Goal: Information Seeking & Learning: Learn about a topic

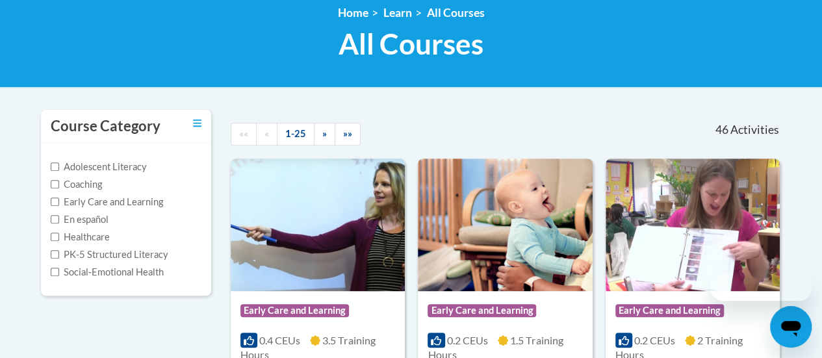
scroll to position [195, 0]
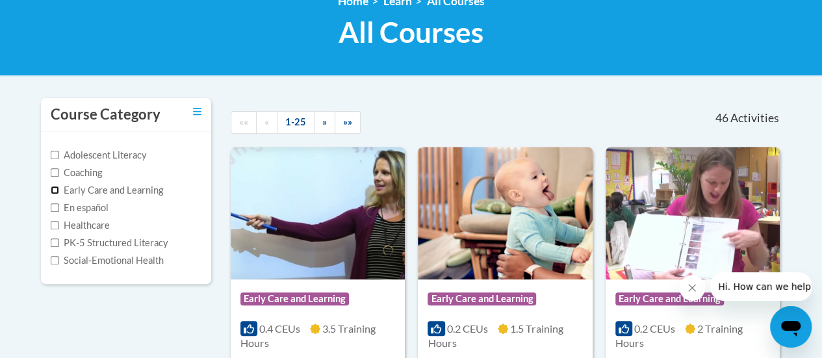
click at [57, 190] on input "Early Care and Learning" at bounding box center [55, 190] width 8 height 8
checkbox input "true"
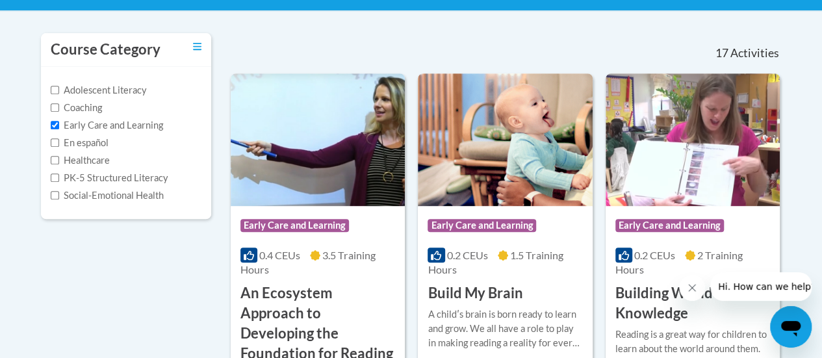
scroll to position [390, 0]
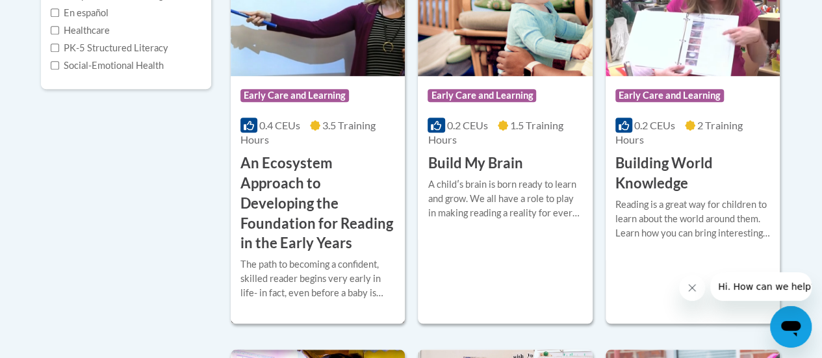
click at [264, 181] on h3 "An Ecosystem Approach to Developing the Foundation for Reading in the Early Yea…" at bounding box center [317, 203] width 155 height 100
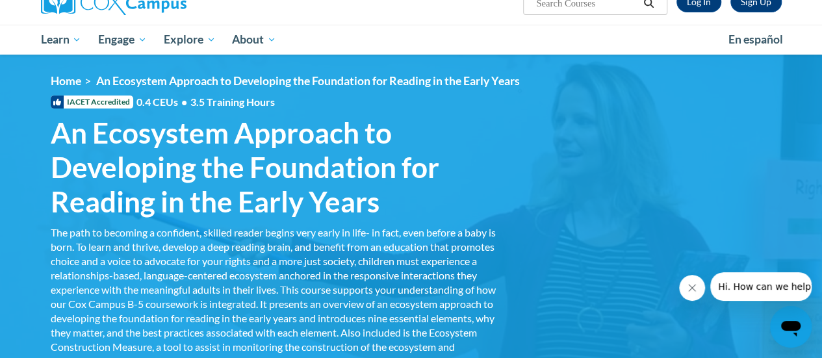
scroll to position [65, 0]
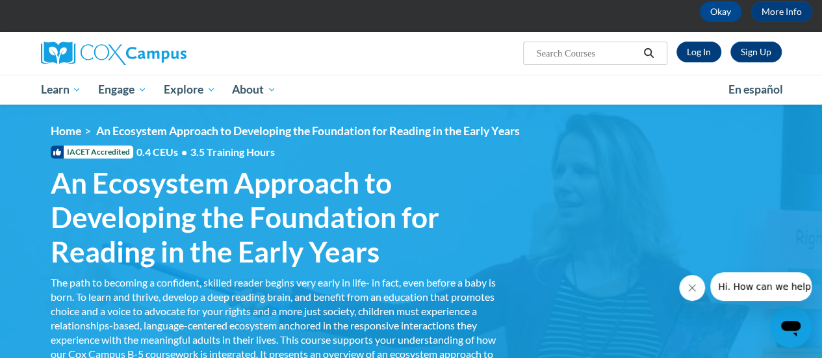
click at [74, 155] on span "IACET Accredited" at bounding box center [92, 151] width 82 height 13
click at [58, 153] on icon at bounding box center [57, 152] width 8 height 7
click at [86, 151] on span "IACET Accredited" at bounding box center [92, 151] width 82 height 13
click at [92, 153] on span "IACET Accredited" at bounding box center [92, 151] width 82 height 13
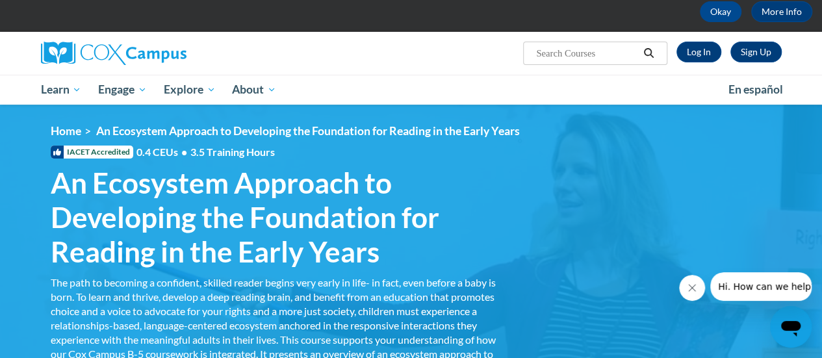
click at [108, 155] on span "IACET Accredited" at bounding box center [92, 151] width 82 height 13
click at [127, 153] on span "IACET Accredited" at bounding box center [92, 151] width 82 height 13
click at [327, 162] on div "<en>Home</en><fr>Accueil</fr><de>Zuhause</de><it>Casa</it><es>Casa</es><pt>Casa…" at bounding box center [411, 274] width 760 height 300
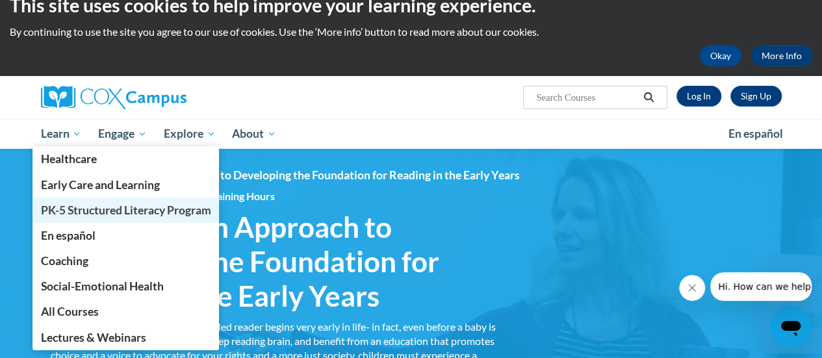
scroll to position [0, 0]
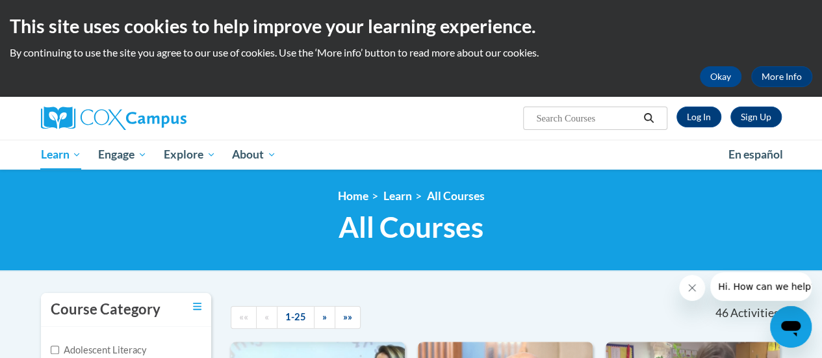
scroll to position [65, 0]
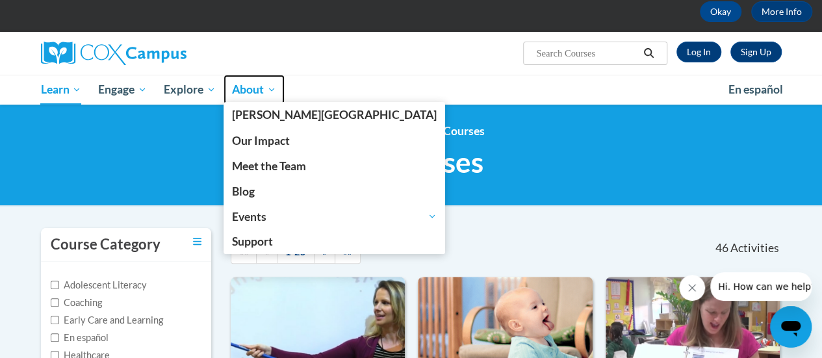
click at [252, 94] on span "About" at bounding box center [254, 90] width 44 height 16
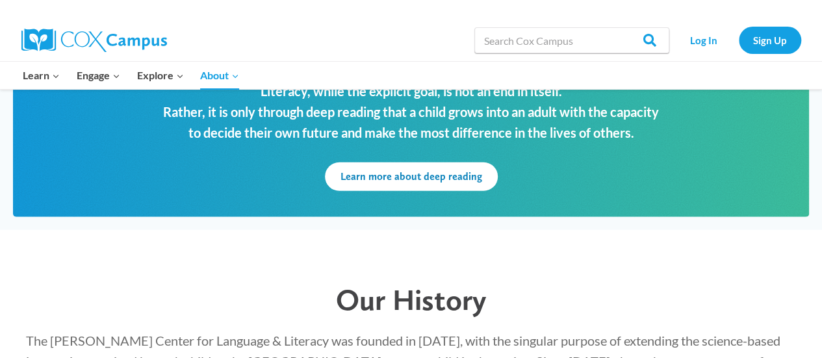
scroll to position [1705, 0]
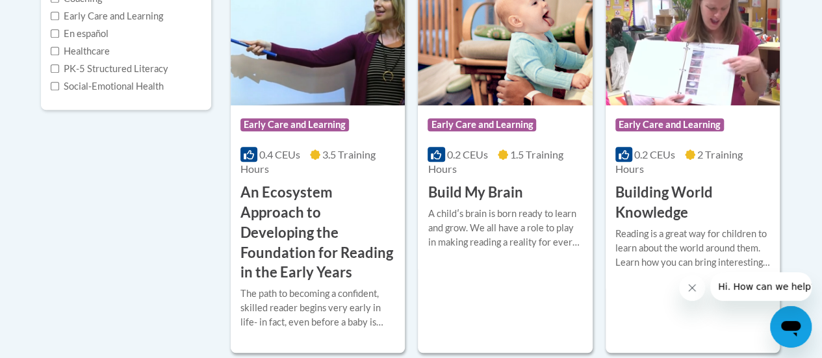
scroll to position [390, 0]
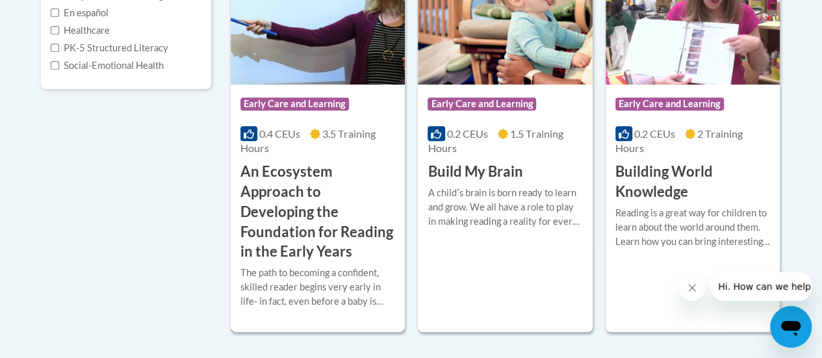
click at [312, 212] on h3 "An Ecosystem Approach to Developing the Foundation for Reading in the Early Yea…" at bounding box center [317, 212] width 155 height 100
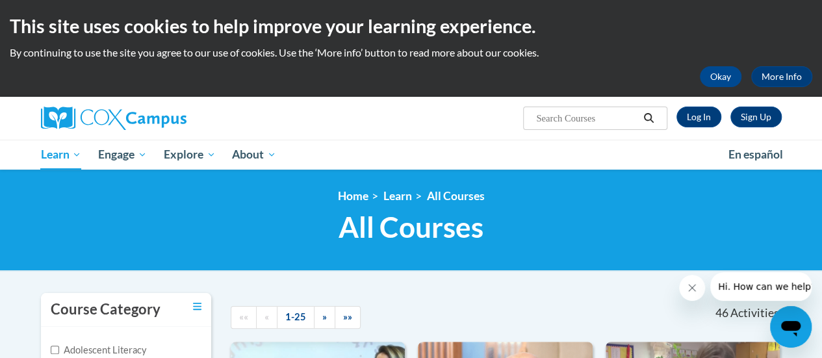
click at [294, 43] on div "This site uses cookies to help improve your learning experience. By continuing …" at bounding box center [411, 48] width 822 height 97
